Goal: Task Accomplishment & Management: Use online tool/utility

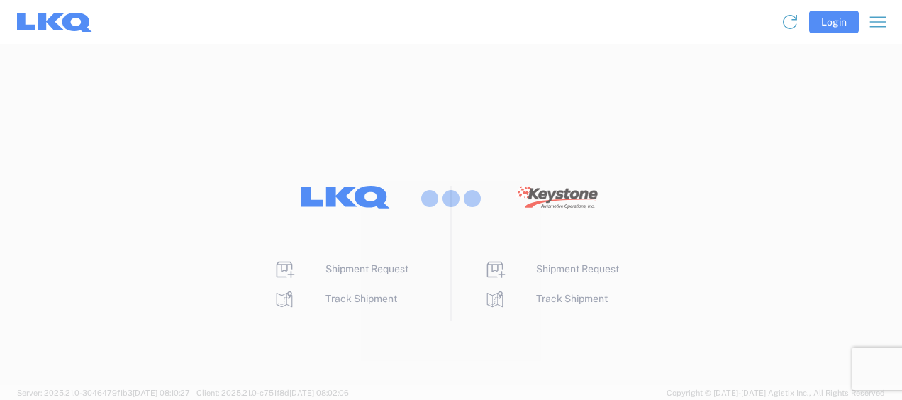
click at [834, 26] on div at bounding box center [451, 200] width 902 height 400
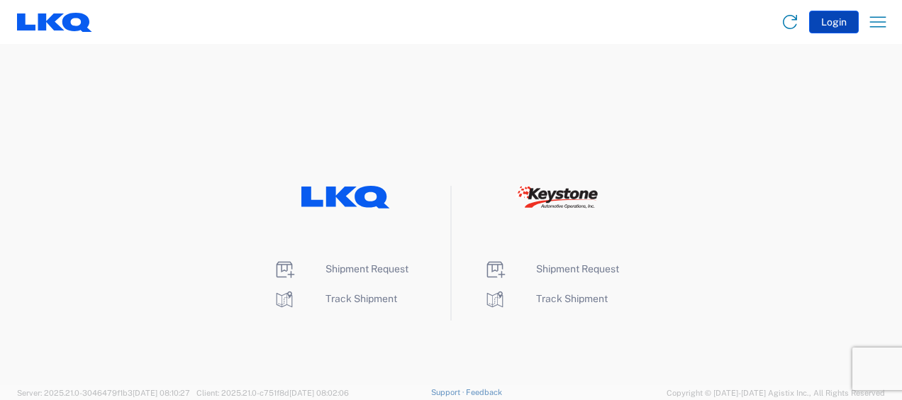
click at [832, 23] on button "Login" at bounding box center [834, 22] width 50 height 23
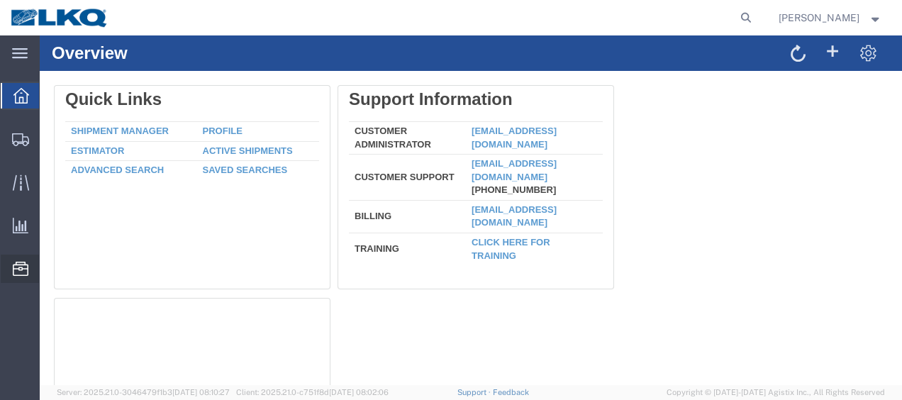
click at [0, 0] on span "Location Appointment" at bounding box center [0, 0] width 0 height 0
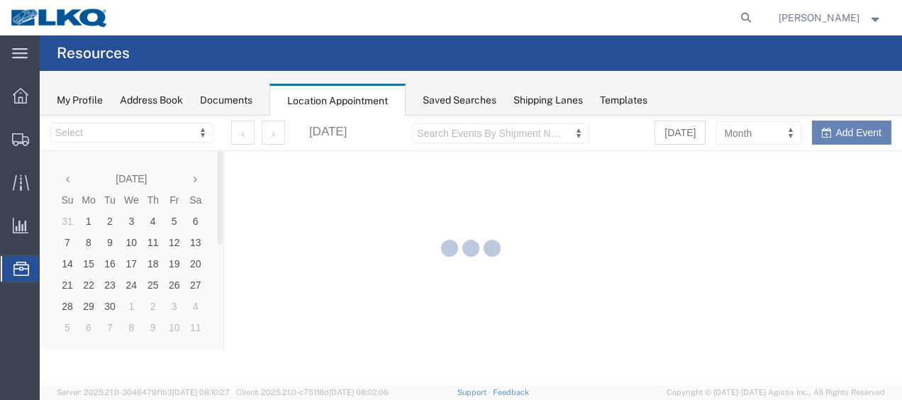
select select "28712"
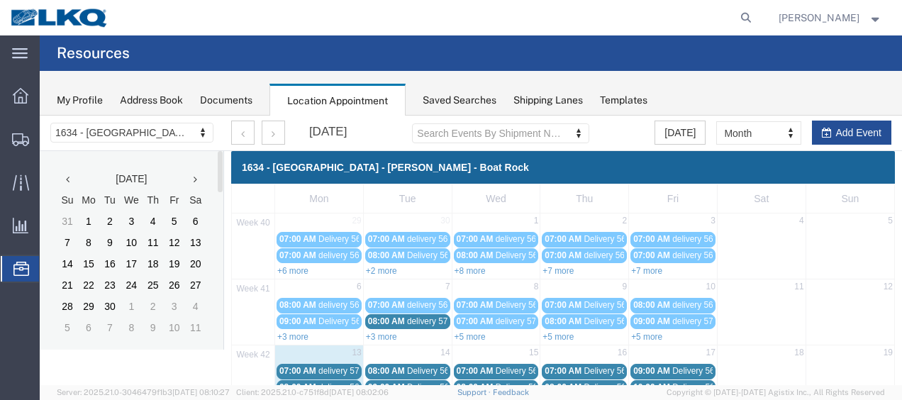
scroll to position [142, 0]
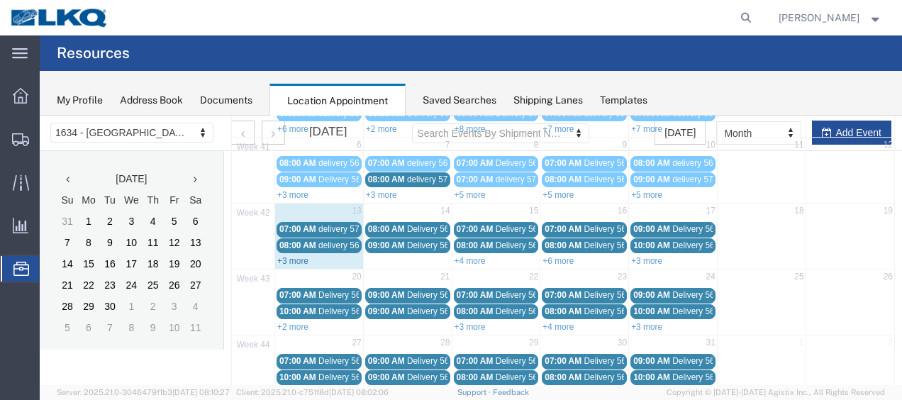
click at [286, 256] on link "+3 more" at bounding box center [292, 261] width 31 height 10
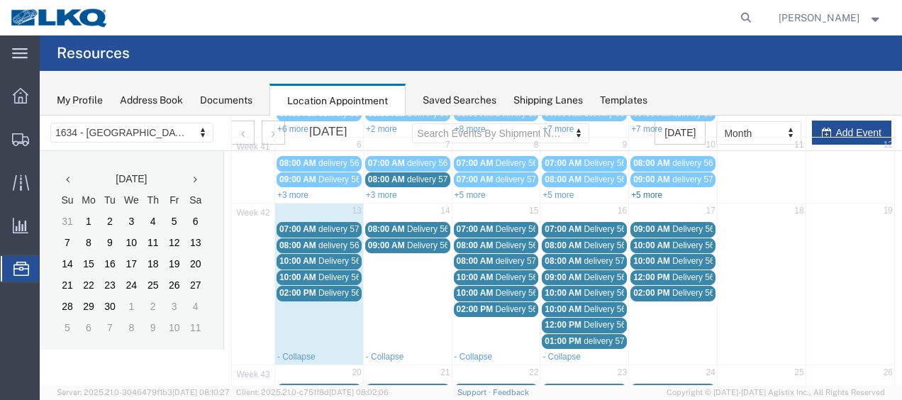
click at [635, 190] on link "+5 more" at bounding box center [646, 195] width 31 height 10
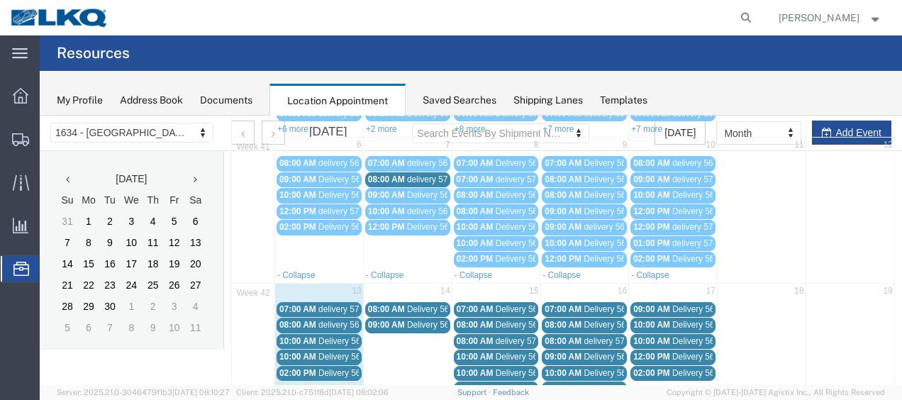
click at [326, 304] on span "delivery 57048778" at bounding box center [352, 309] width 69 height 10
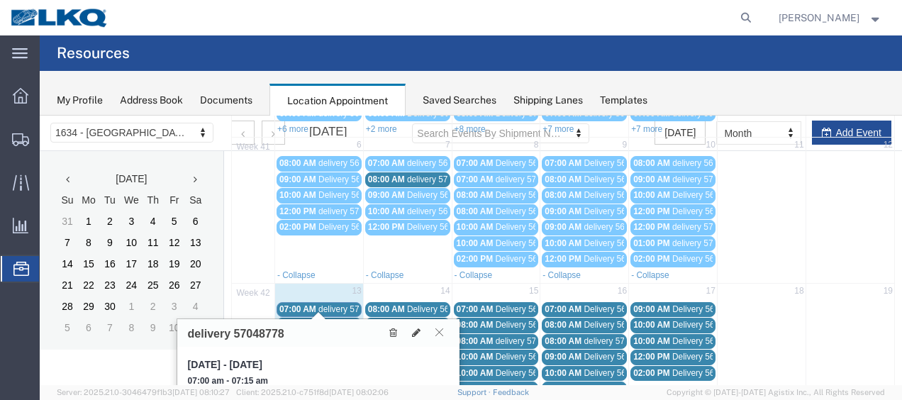
click at [437, 330] on icon at bounding box center [439, 332] width 8 height 9
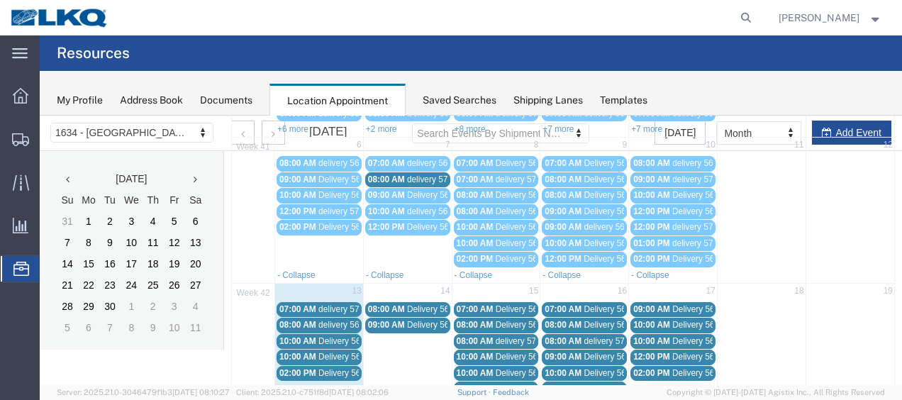
click at [337, 303] on div "Mon Tue Wed Thu Fri Sat Sun 40 29 30 1 2 3 4 5 07:00 AM Delivery 56577662 07:00…" at bounding box center [563, 342] width 664 height 601
click at [340, 304] on span "delivery 57048778" at bounding box center [352, 309] width 69 height 10
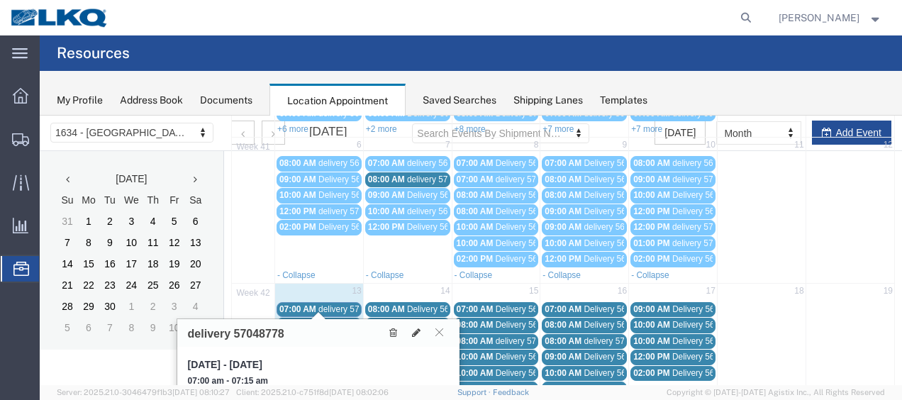
click at [337, 320] on span "delivery 56682214" at bounding box center [352, 325] width 69 height 10
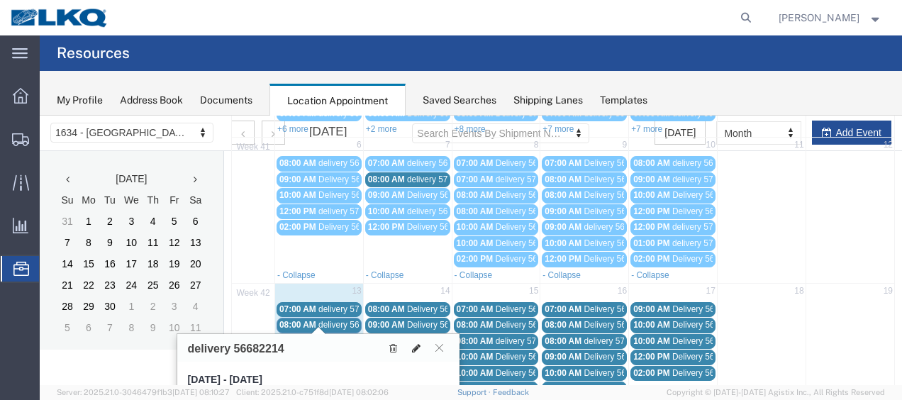
click at [416, 344] on icon at bounding box center [416, 348] width 9 height 10
select select "1"
select select
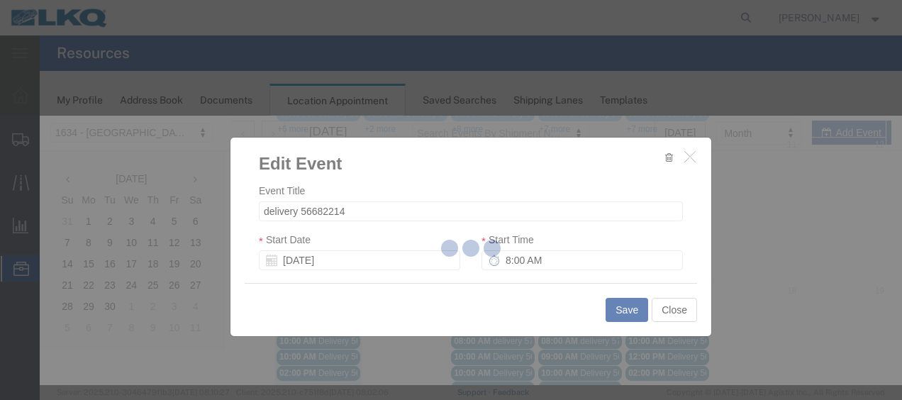
select select
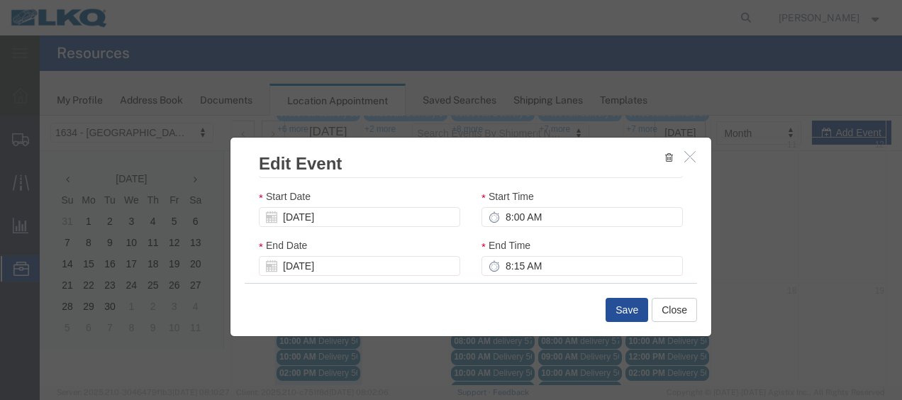
scroll to position [213, 0]
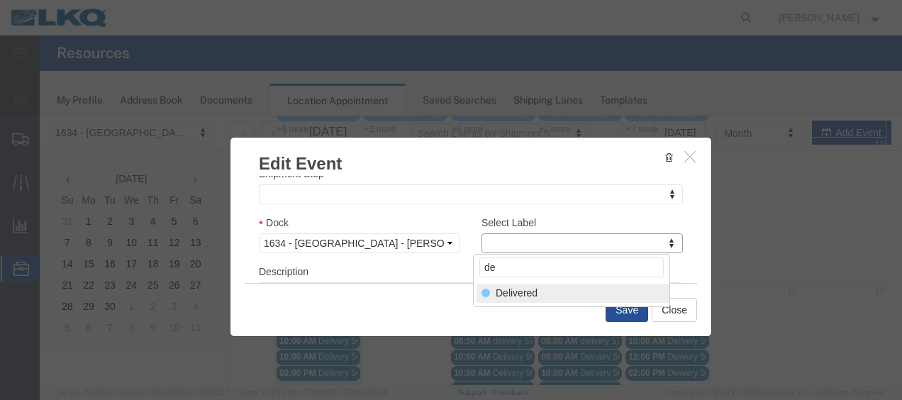
type input "de"
select select "40"
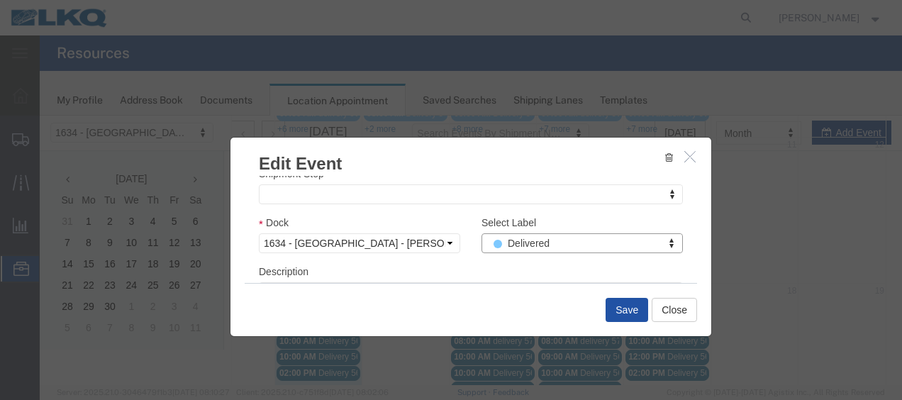
click at [623, 309] on button "Save" at bounding box center [626, 310] width 43 height 24
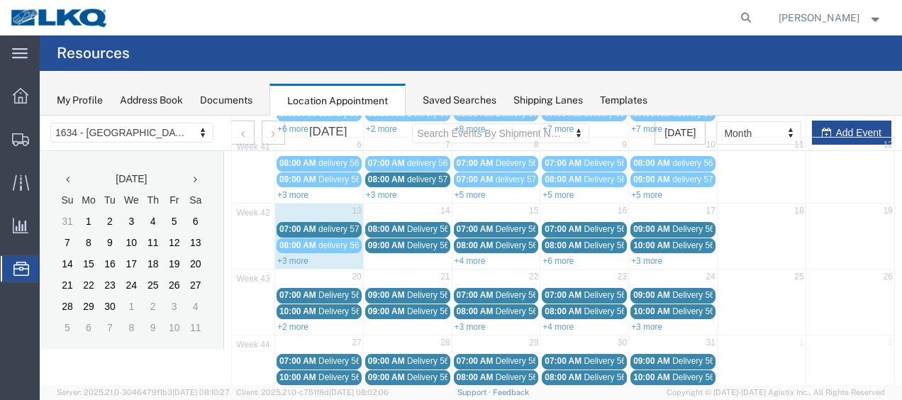
scroll to position [82, 0]
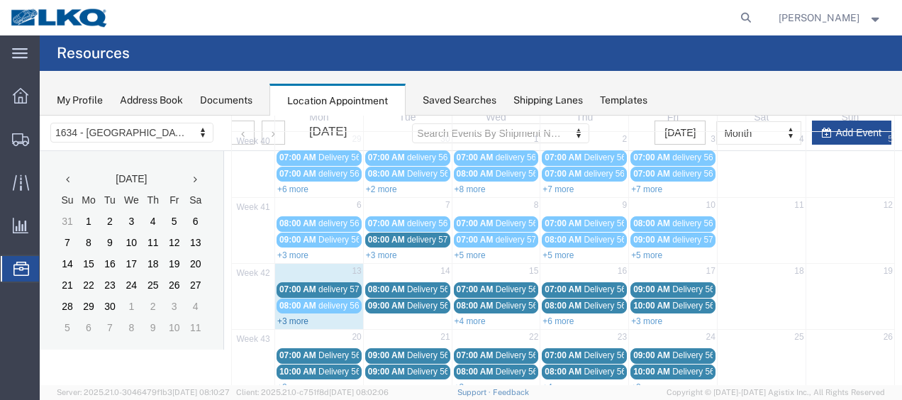
click at [287, 316] on link "+3 more" at bounding box center [292, 321] width 31 height 10
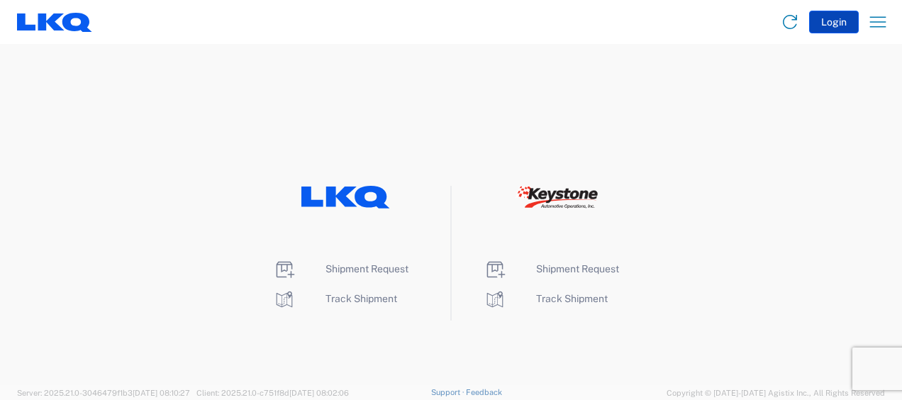
click at [833, 21] on button "Login" at bounding box center [834, 22] width 50 height 23
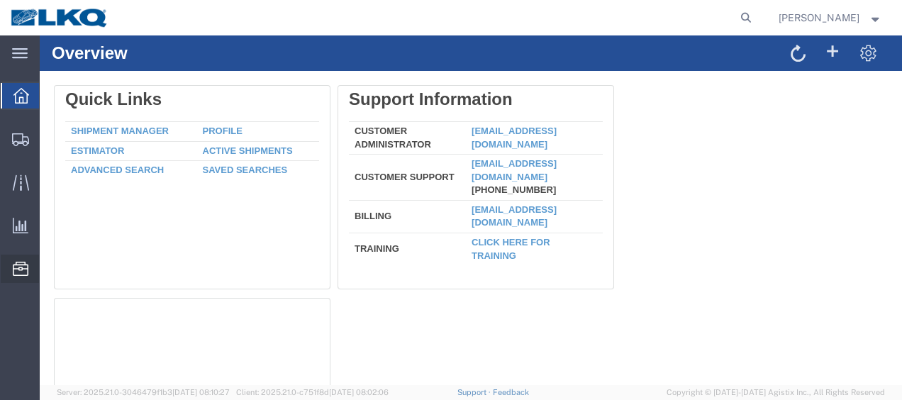
click at [0, 0] on span "Location Appointment" at bounding box center [0, 0] width 0 height 0
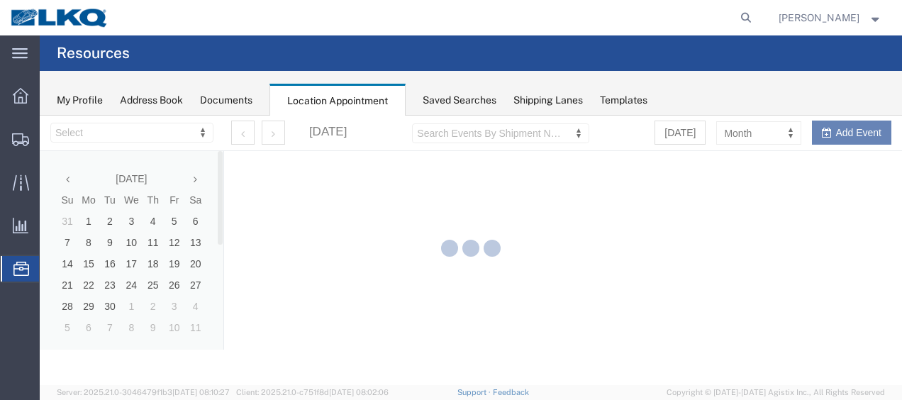
select select "28712"
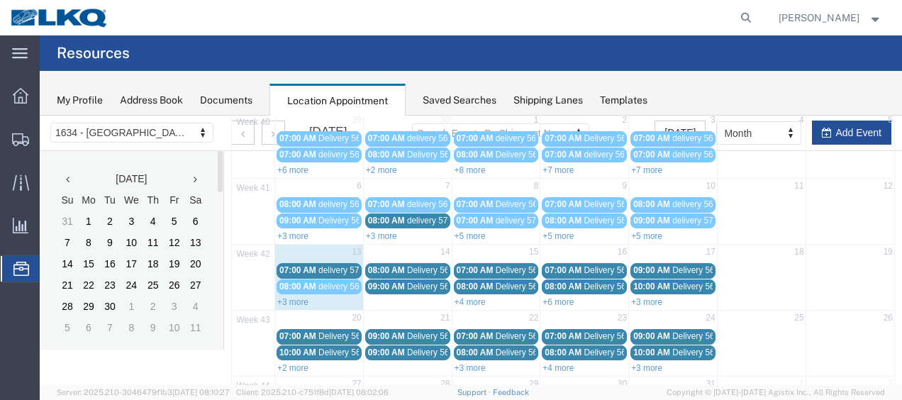
scroll to position [142, 0]
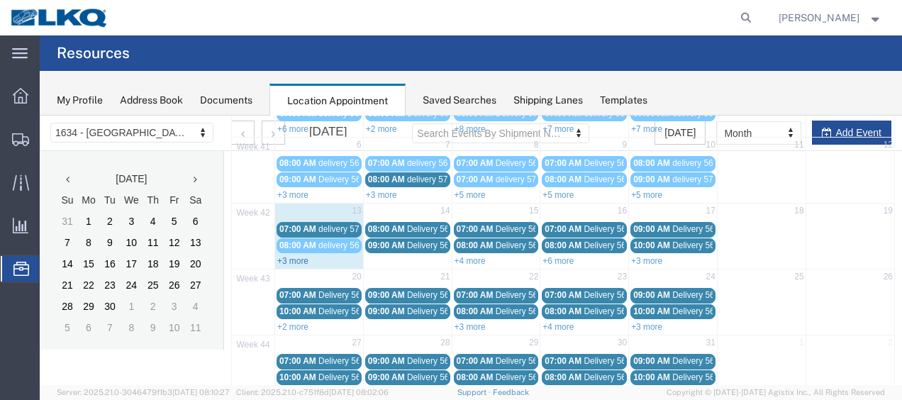
click at [289, 256] on link "+3 more" at bounding box center [292, 261] width 31 height 10
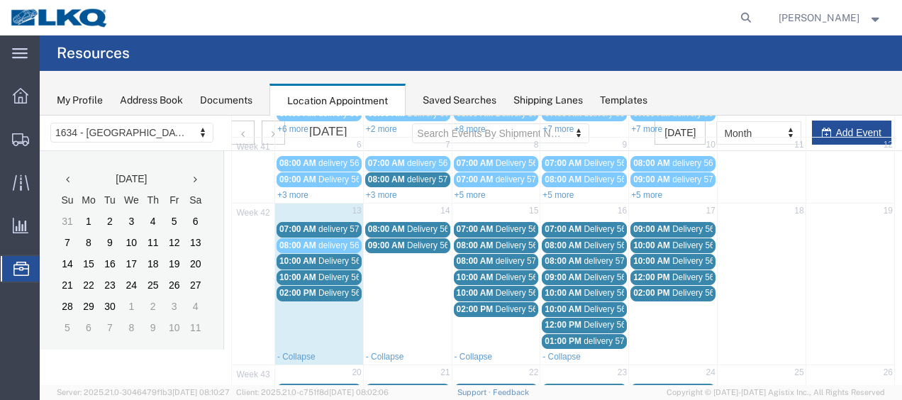
click at [341, 224] on span "delivery 57048778" at bounding box center [352, 229] width 69 height 10
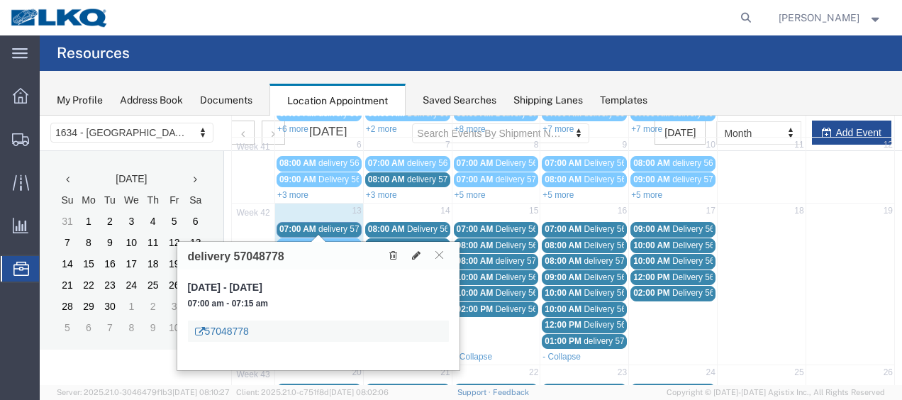
click at [223, 329] on link "57048778" at bounding box center [222, 331] width 54 height 14
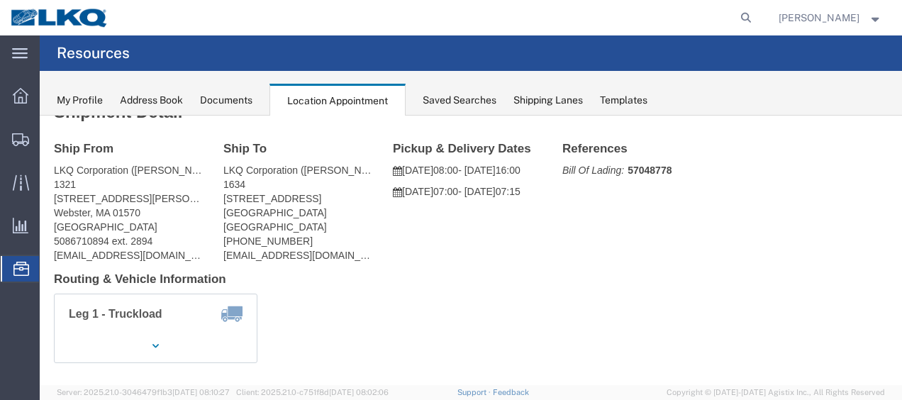
scroll to position [0, 0]
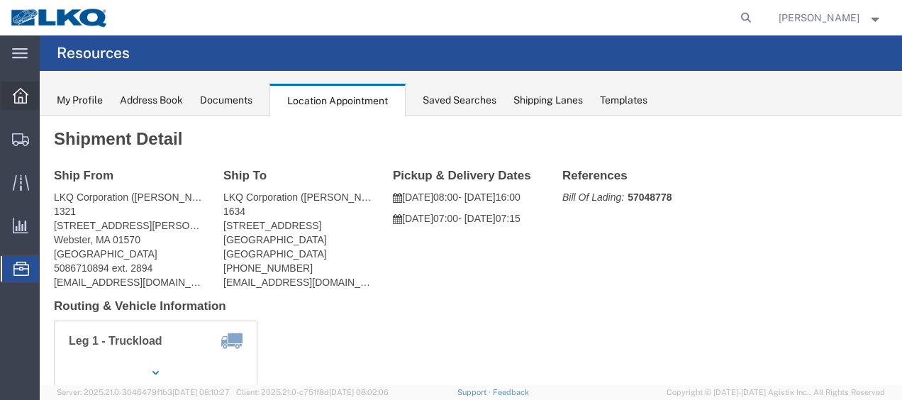
click at [18, 92] on icon at bounding box center [21, 96] width 16 height 16
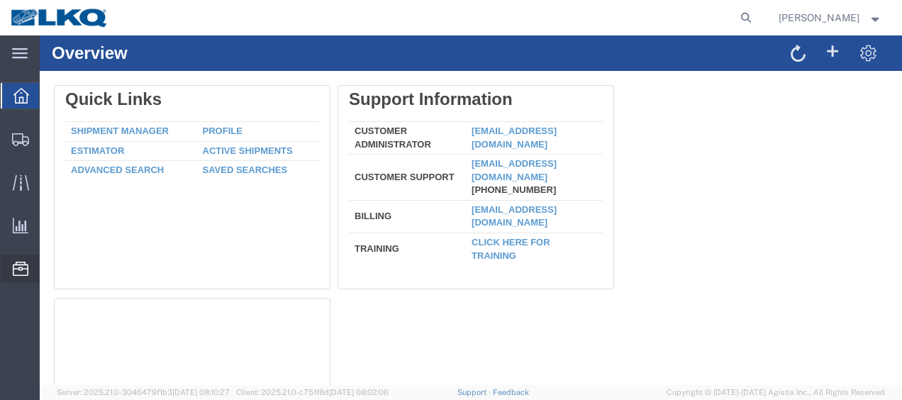
click at [0, 0] on span "Location Appointment" at bounding box center [0, 0] width 0 height 0
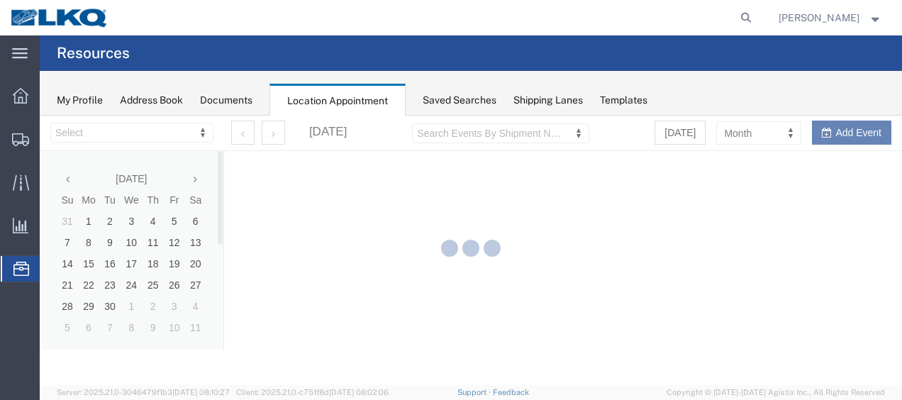
select select "28712"
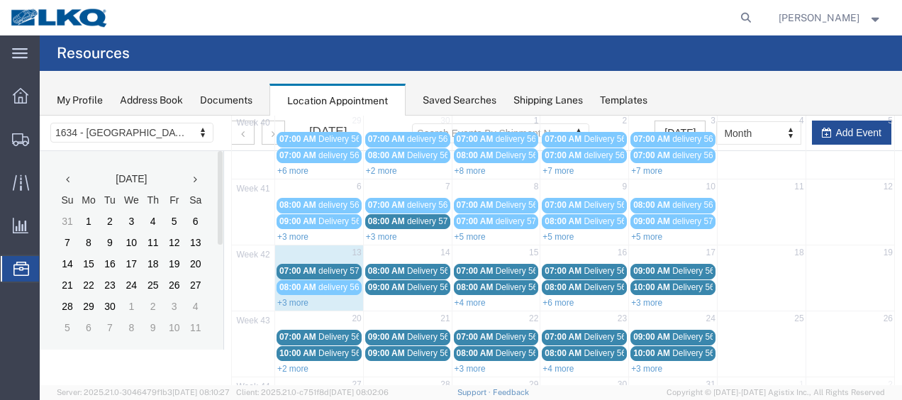
scroll to position [213, 0]
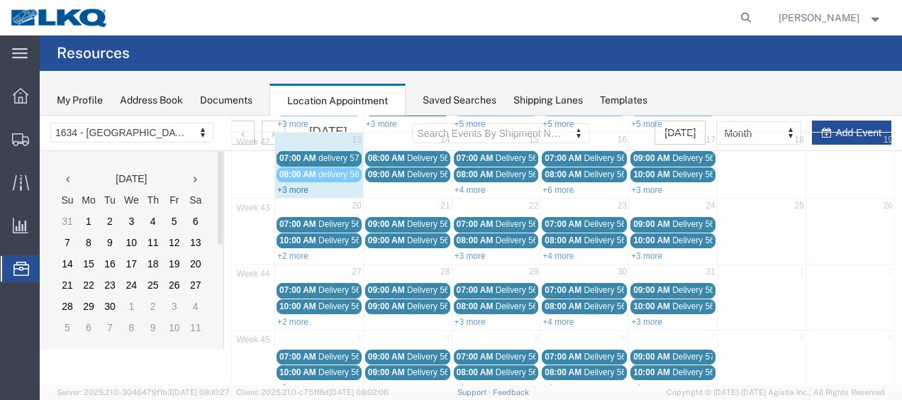
click at [289, 186] on link "+3 more" at bounding box center [292, 190] width 31 height 10
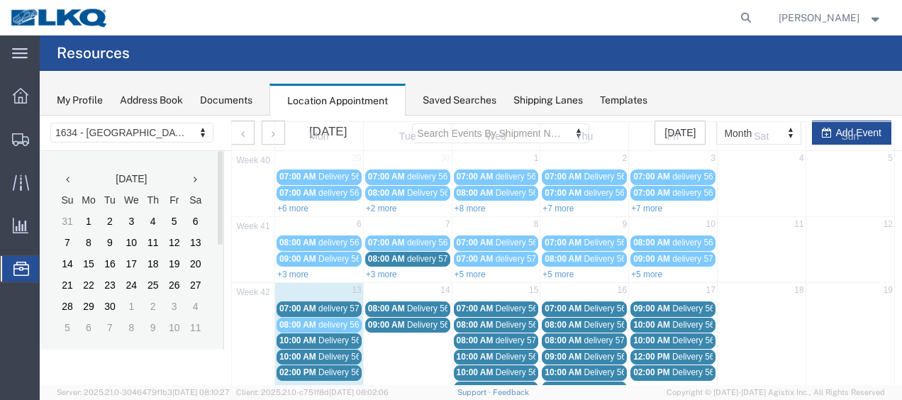
scroll to position [142, 0]
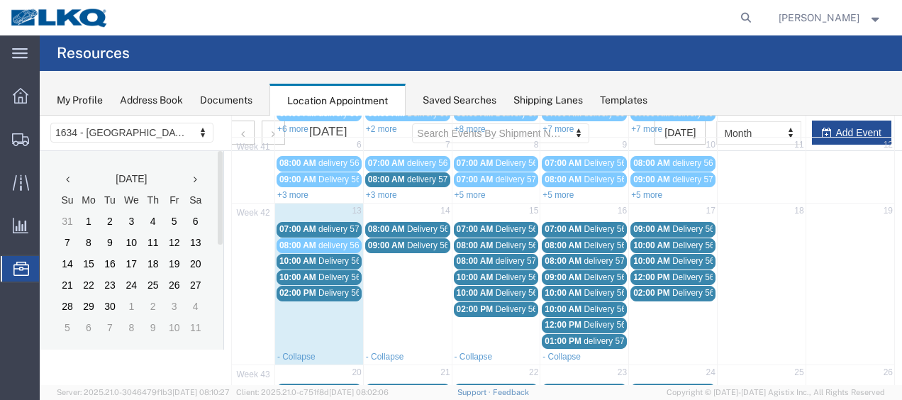
click at [335, 225] on span "delivery 57048778" at bounding box center [352, 229] width 69 height 10
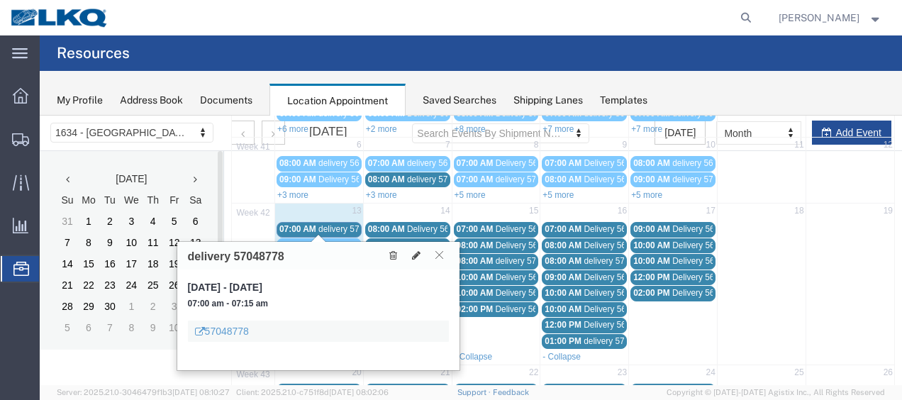
click at [440, 254] on icon at bounding box center [439, 254] width 8 height 9
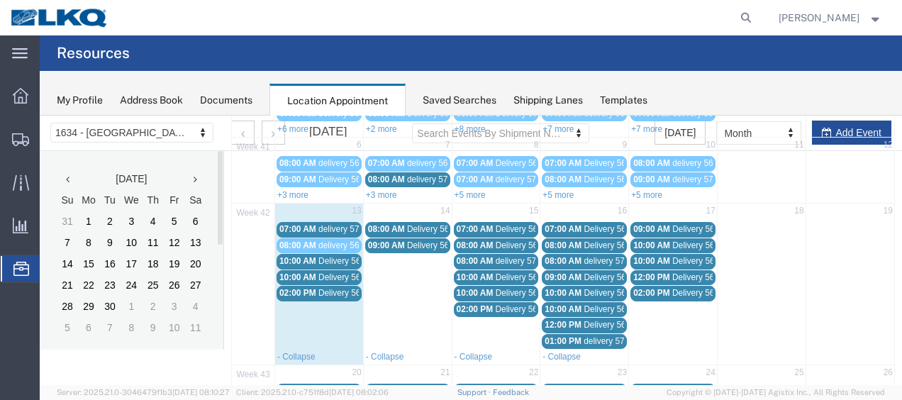
click at [330, 256] on span "Delivery 56712801" at bounding box center [353, 261] width 70 height 10
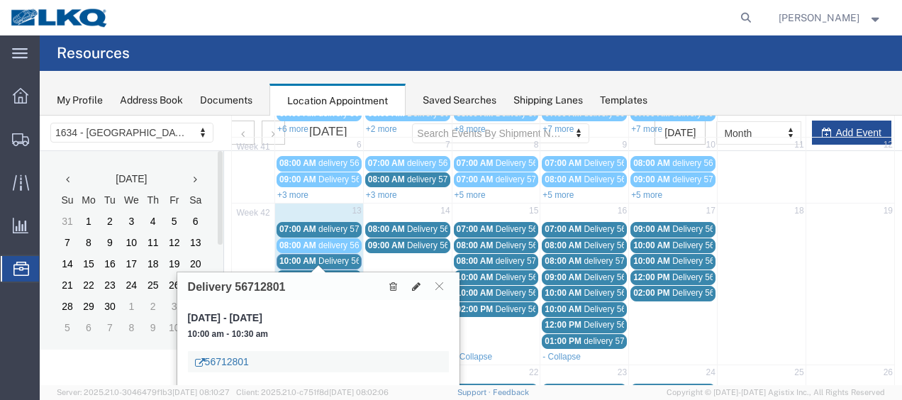
click at [223, 359] on link "56712801" at bounding box center [222, 361] width 54 height 14
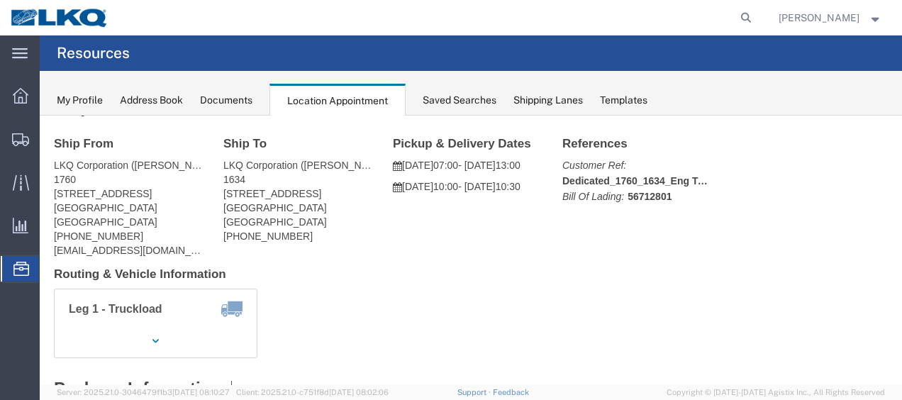
scroll to position [0, 0]
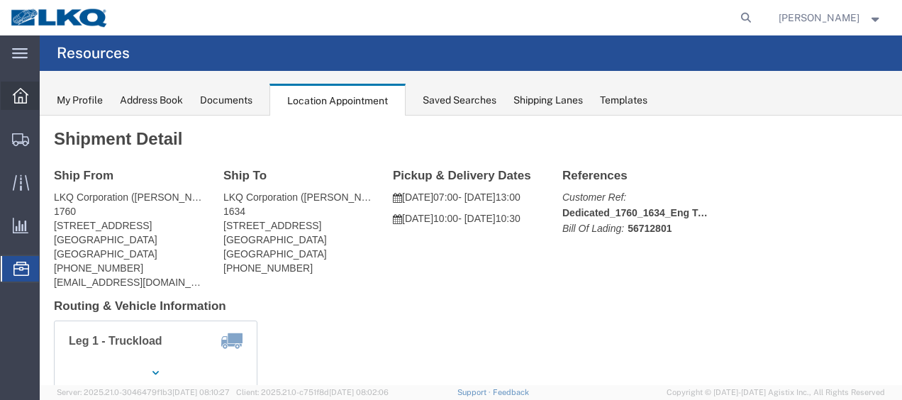
click at [19, 94] on icon at bounding box center [21, 96] width 16 height 16
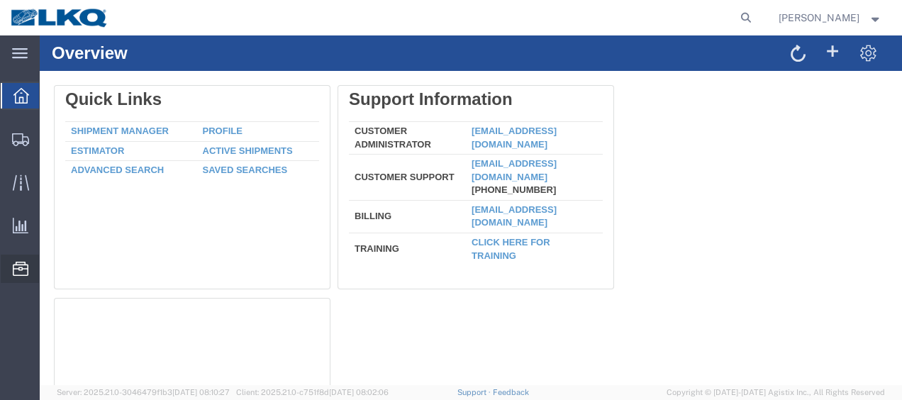
click at [0, 0] on span "Location Appointment" at bounding box center [0, 0] width 0 height 0
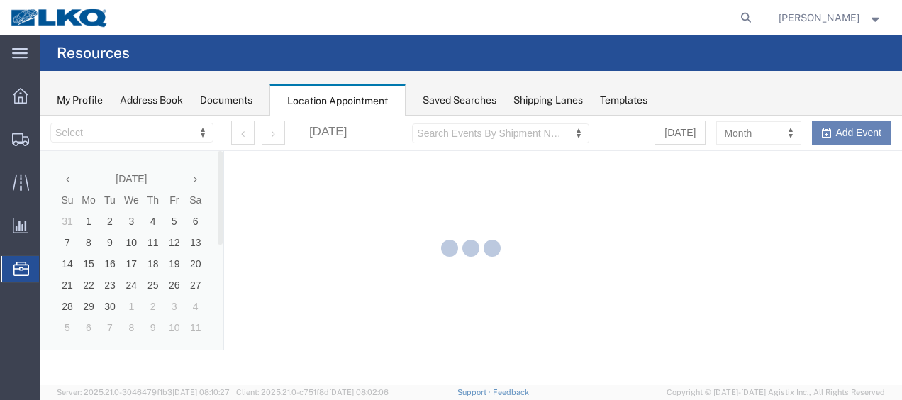
select select "28712"
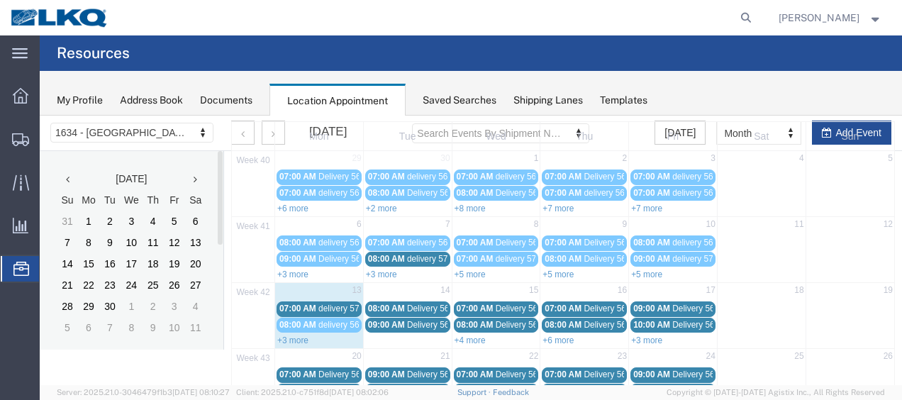
scroll to position [142, 0]
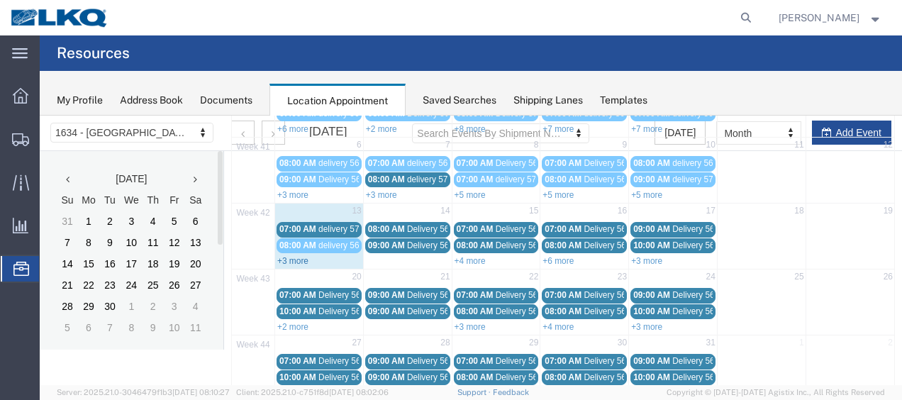
click at [285, 257] on link "+3 more" at bounding box center [292, 261] width 31 height 10
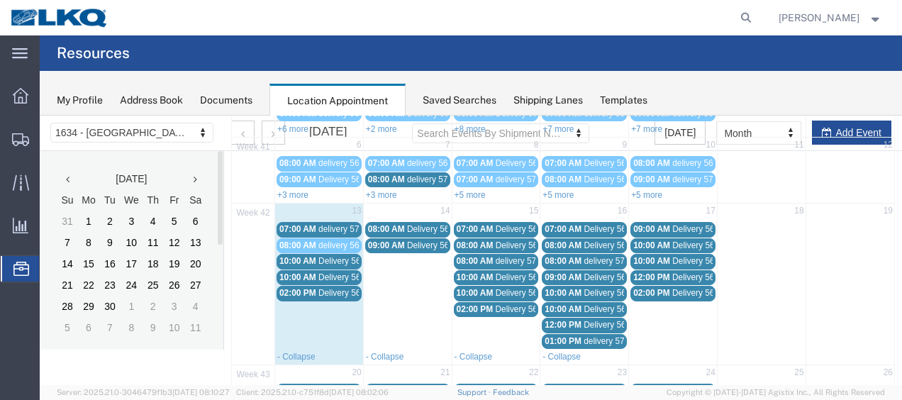
click at [332, 274] on span "Delivery 56729141" at bounding box center [353, 277] width 70 height 10
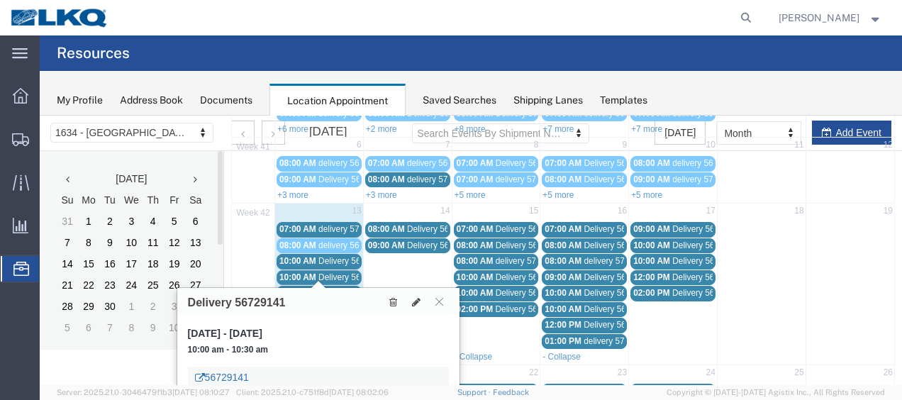
click at [222, 376] on link "56729141" at bounding box center [222, 377] width 54 height 14
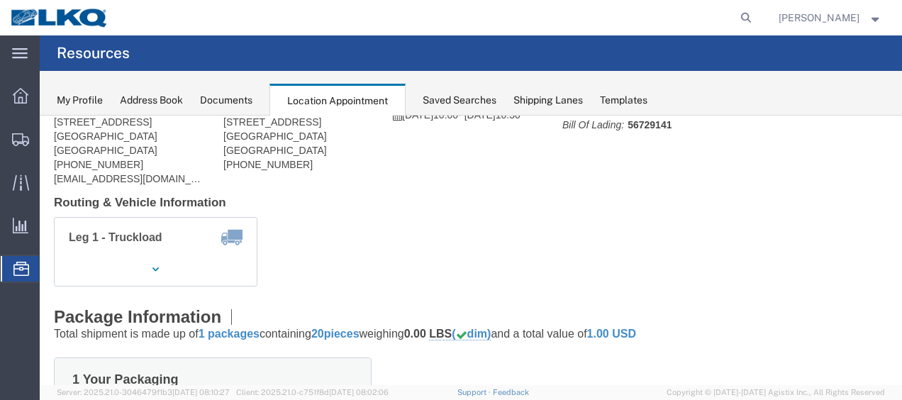
scroll to position [0, 0]
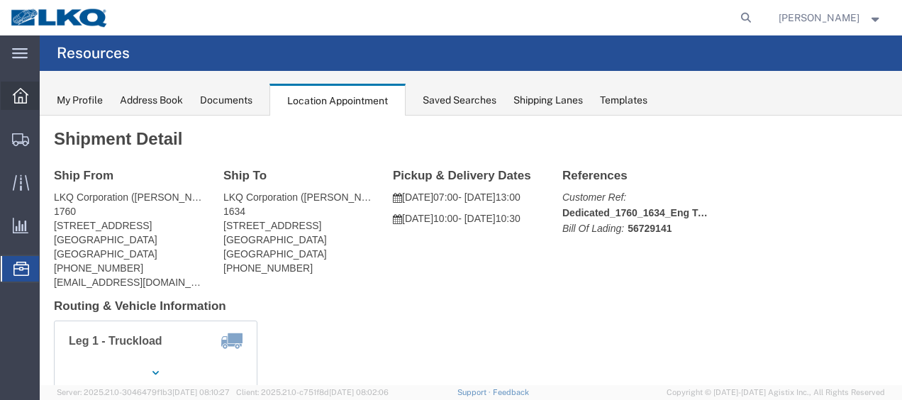
click at [16, 89] on icon at bounding box center [21, 96] width 16 height 16
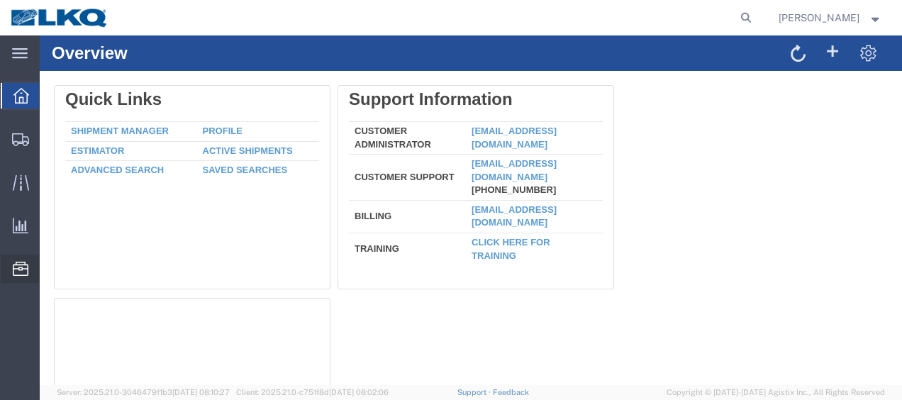
click at [0, 0] on span "Location Appointment" at bounding box center [0, 0] width 0 height 0
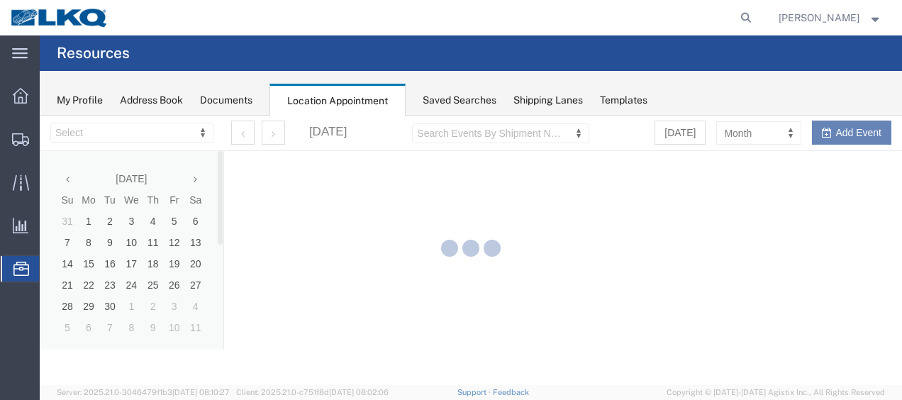
select select "28712"
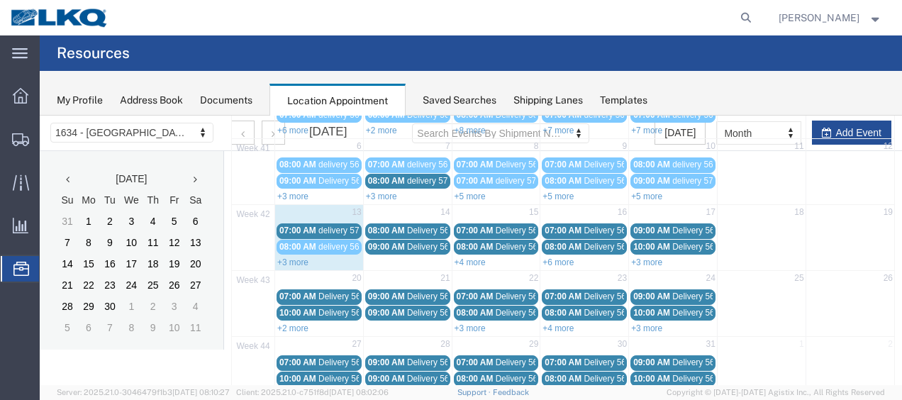
scroll to position [142, 0]
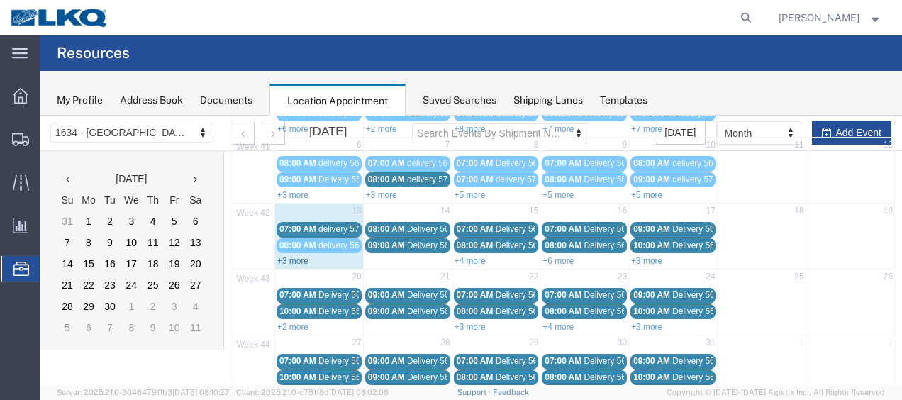
click at [288, 256] on link "+3 more" at bounding box center [292, 261] width 31 height 10
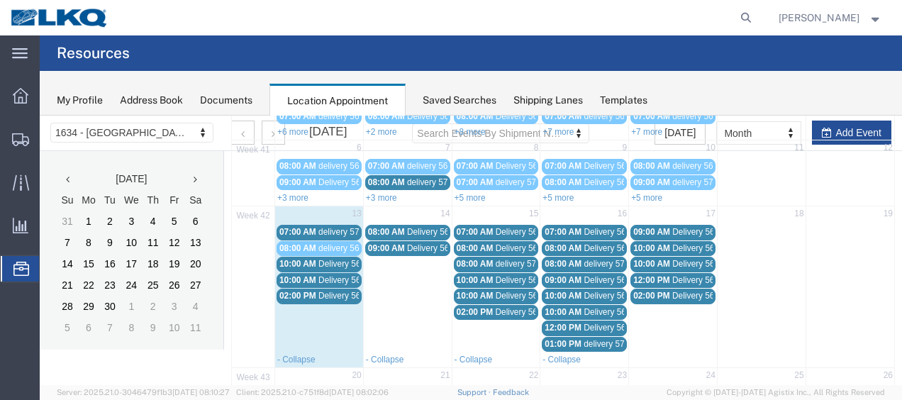
scroll to position [71, 0]
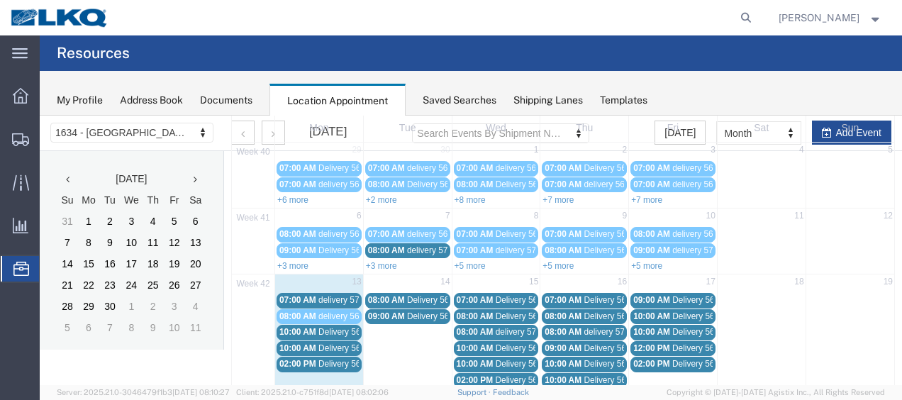
click at [346, 296] on span "delivery 57048778" at bounding box center [352, 300] width 69 height 10
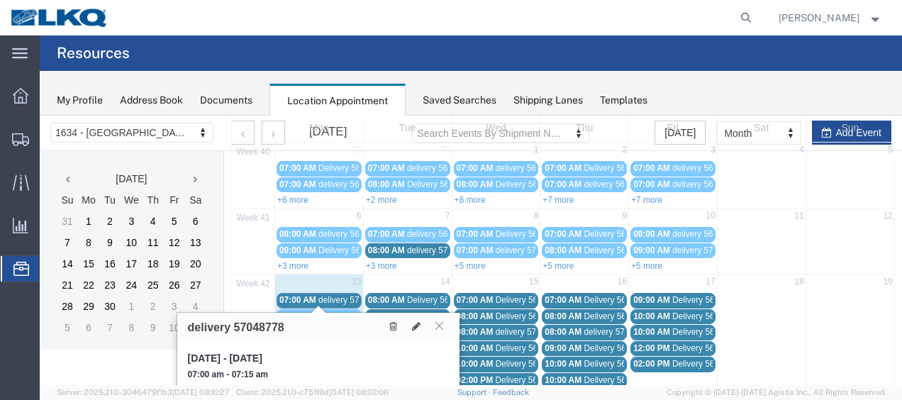
click at [440, 323] on icon at bounding box center [439, 325] width 8 height 9
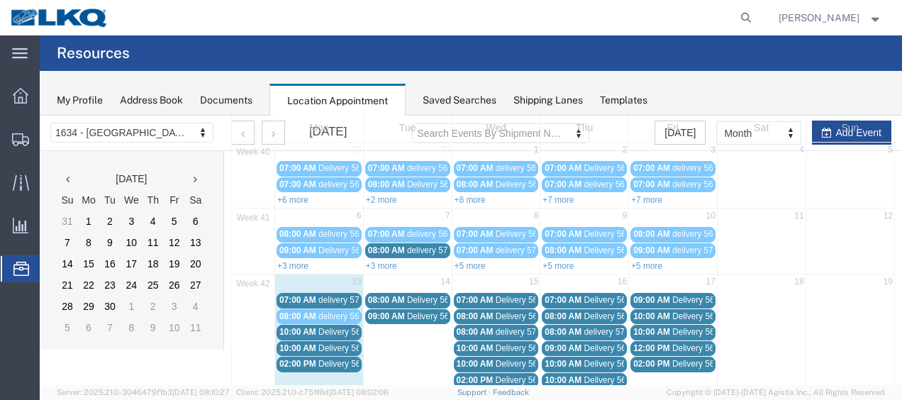
click at [344, 298] on span "delivery 57048778" at bounding box center [352, 300] width 69 height 10
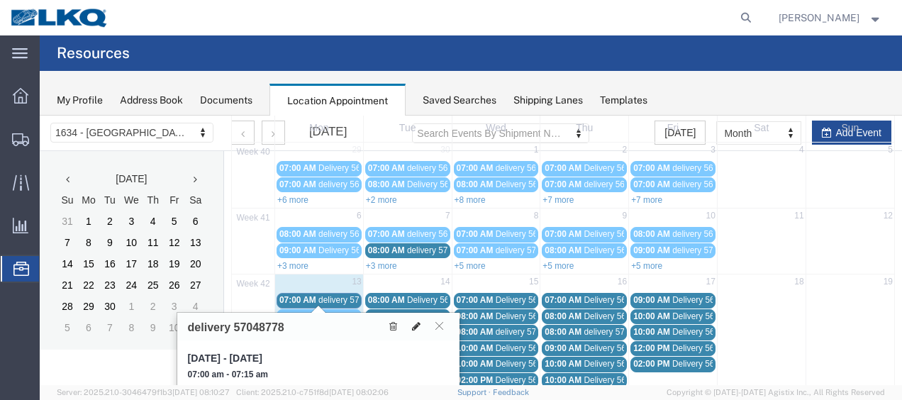
click at [417, 322] on icon at bounding box center [416, 326] width 9 height 10
select select "1"
select select
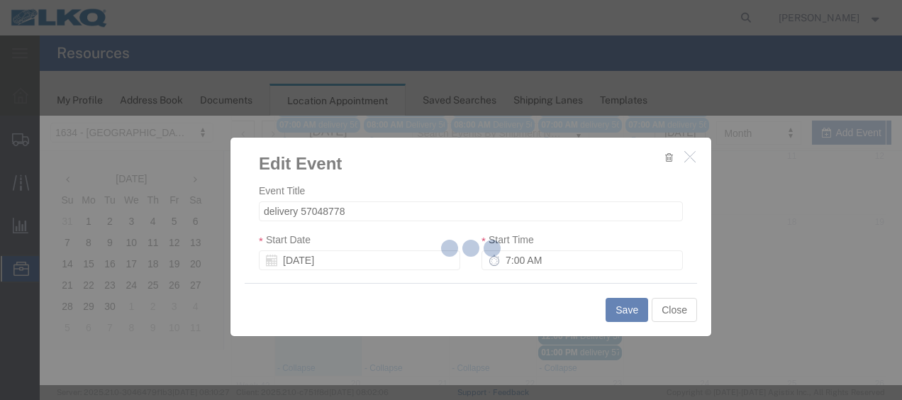
scroll to position [213, 0]
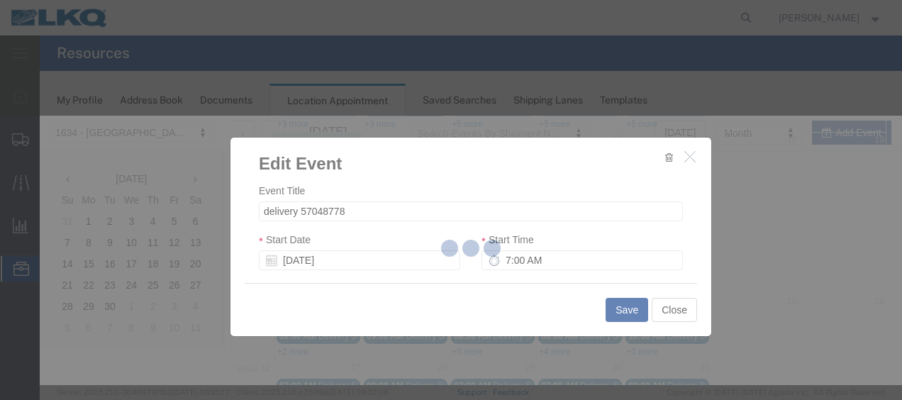
select select
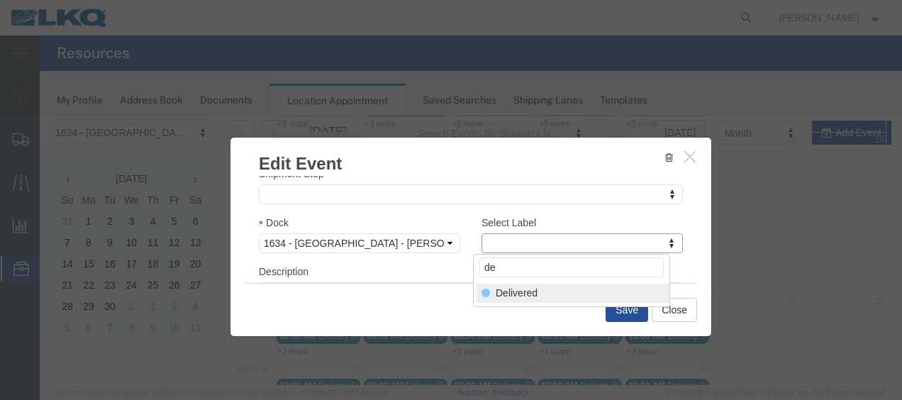
type input "de"
select select "40"
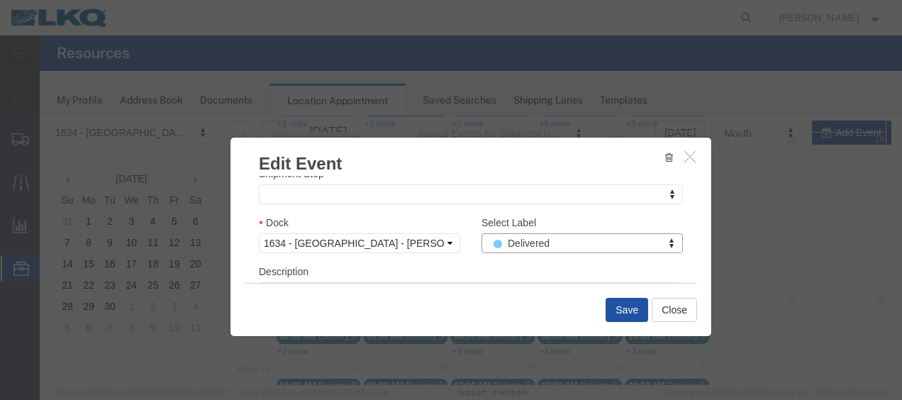
click at [628, 310] on button "Save" at bounding box center [626, 310] width 43 height 24
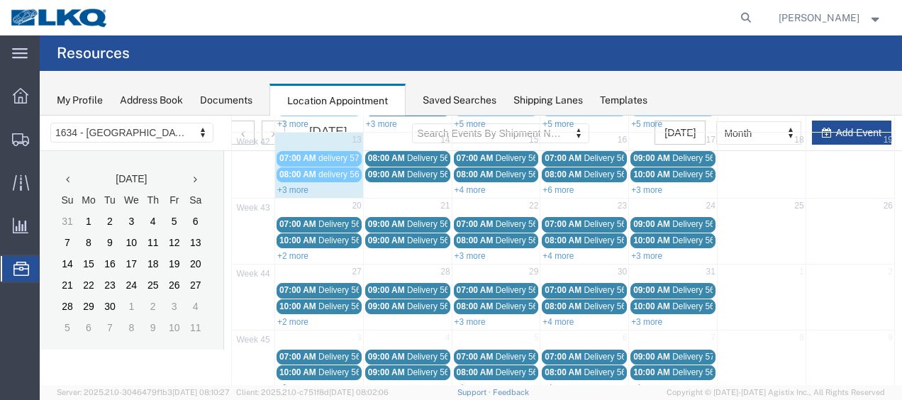
scroll to position [82, 0]
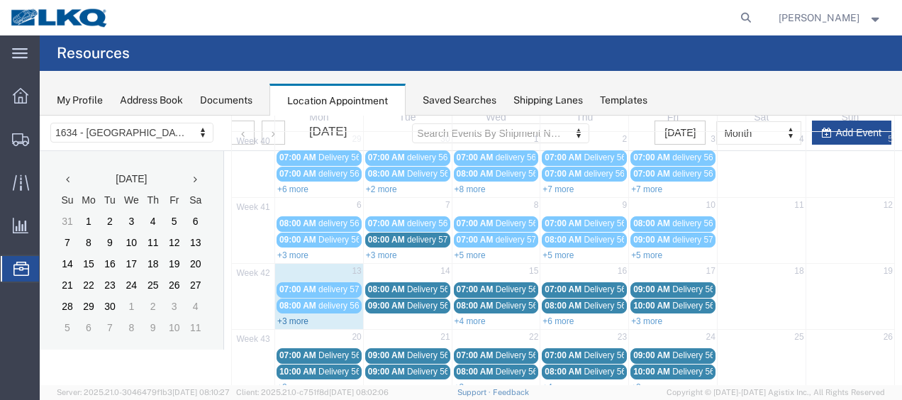
click at [296, 316] on link "+3 more" at bounding box center [292, 321] width 31 height 10
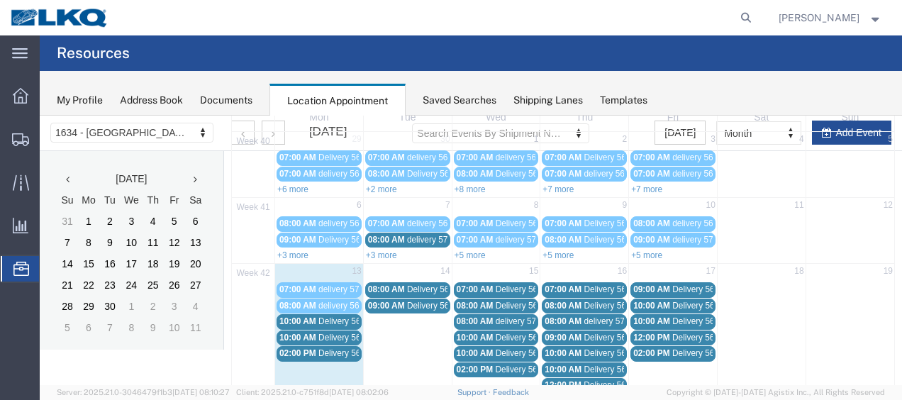
click at [323, 350] on span "Delivery 56743504" at bounding box center [353, 353] width 70 height 10
